Goal: Information Seeking & Learning: Learn about a topic

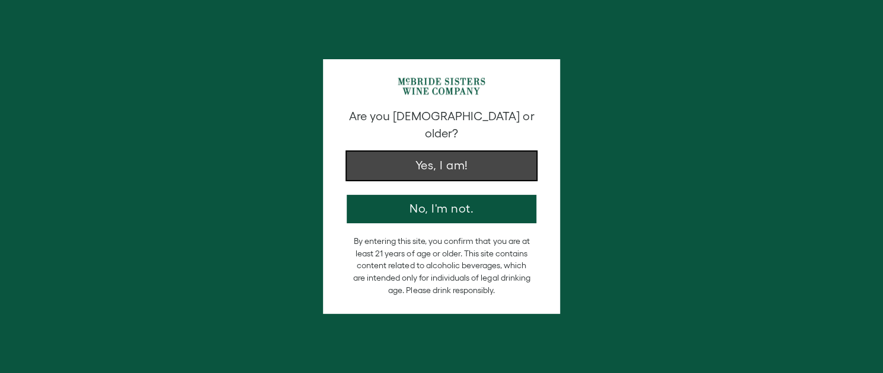
click at [455, 160] on button "Yes, I am!" at bounding box center [442, 166] width 190 height 28
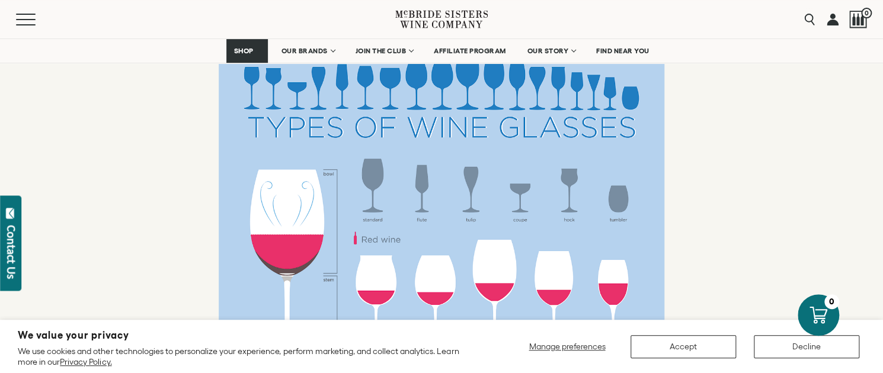
scroll to position [1314, 0]
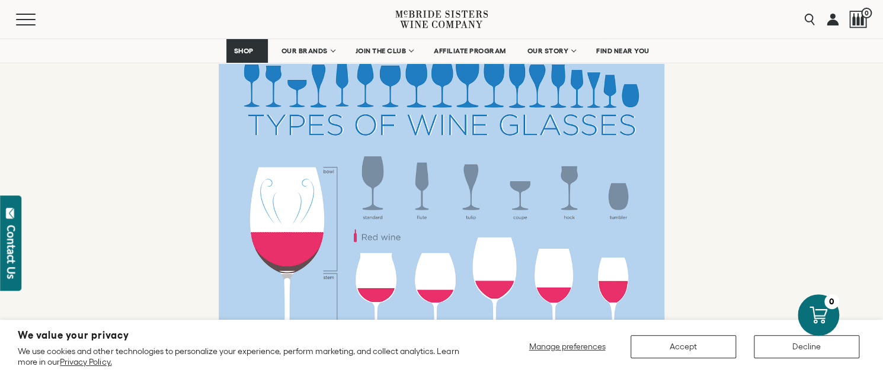
click at [638, 196] on p "Via Wine Folly ." at bounding box center [442, 331] width 446 height 587
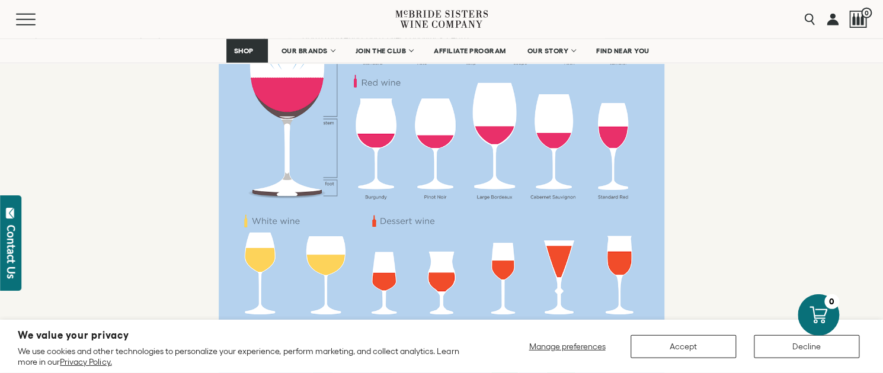
scroll to position [1252, 0]
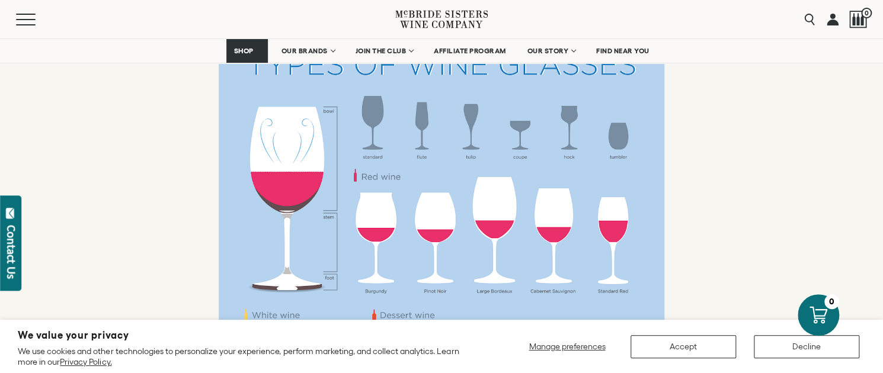
scroll to position [1377, 0]
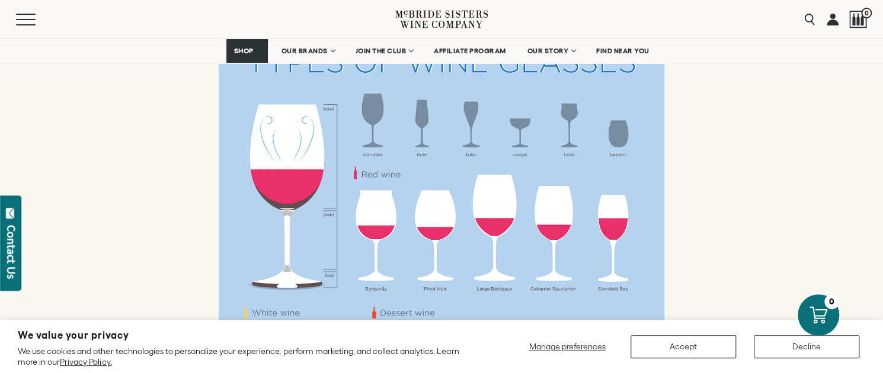
click at [463, 168] on p "Via Wine Folly ." at bounding box center [442, 268] width 446 height 587
drag, startPoint x: 798, startPoint y: 345, endPoint x: 785, endPoint y: 343, distance: 13.3
click at [798, 345] on button "Decline" at bounding box center [806, 346] width 105 height 23
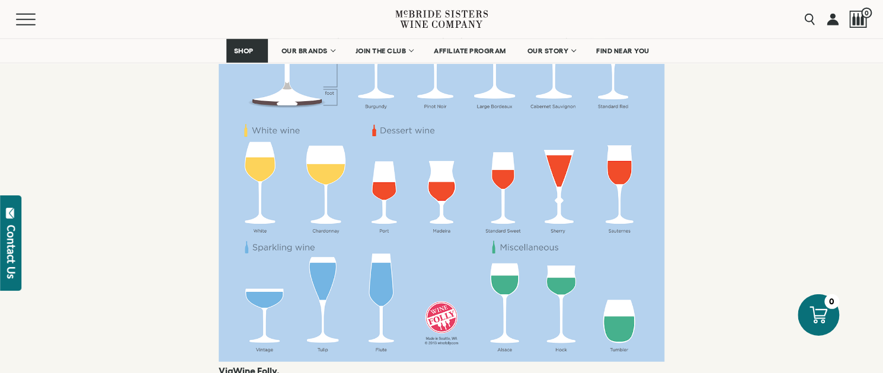
scroll to position [1565, 0]
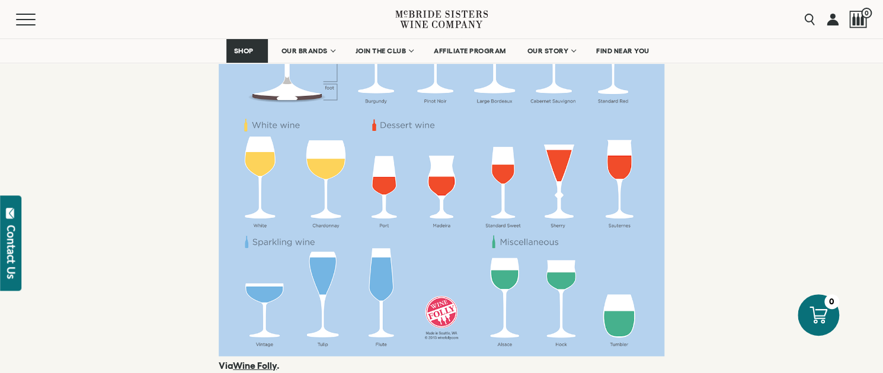
click at [458, 267] on p "Via Wine Folly ." at bounding box center [442, 80] width 446 height 587
click at [456, 270] on p "Via Wine Folly ." at bounding box center [442, 80] width 446 height 587
click at [245, 360] on link "Wine Folly" at bounding box center [255, 365] width 44 height 11
